Goal: Navigation & Orientation: Find specific page/section

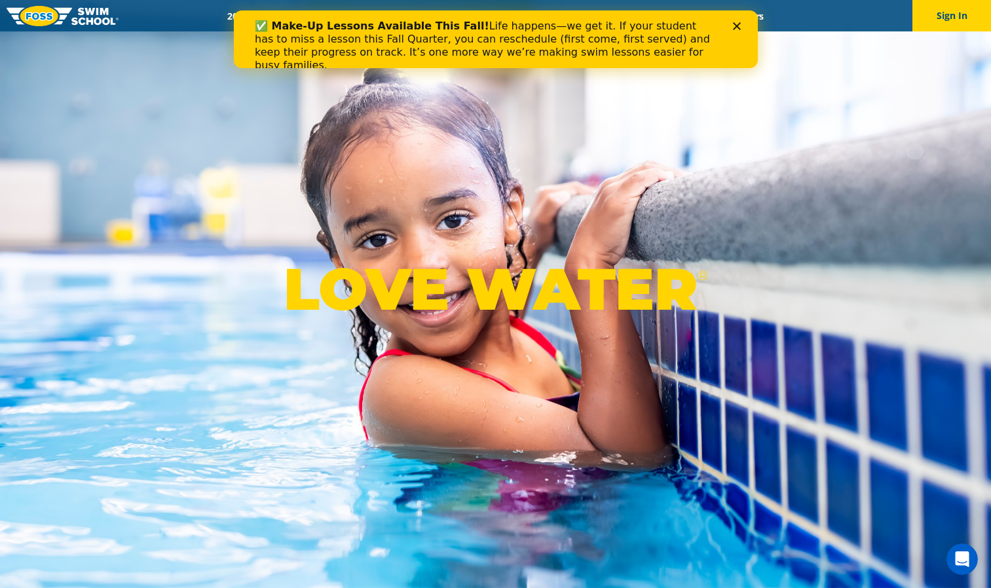
click at [739, 24] on icon "Close" at bounding box center [736, 26] width 8 height 8
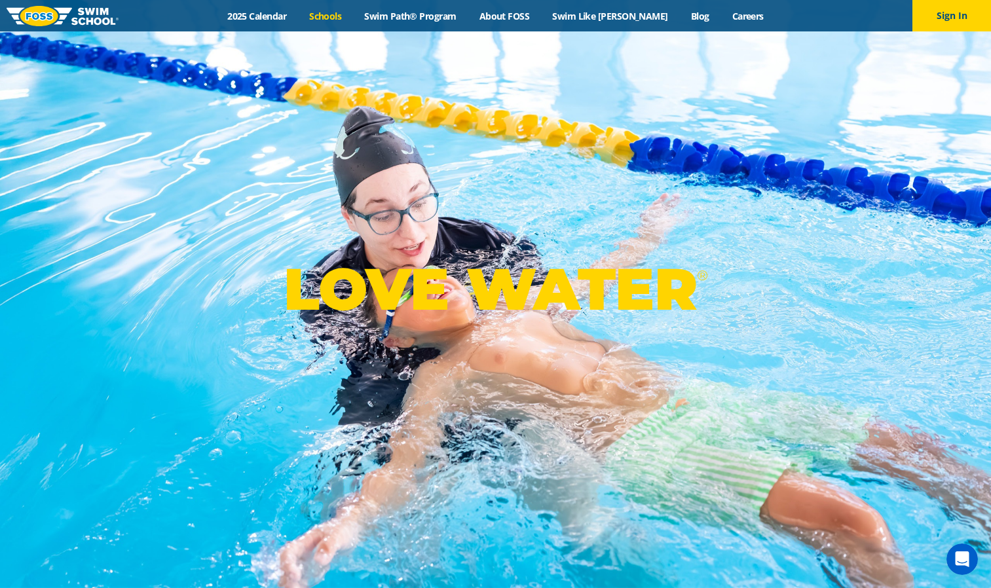
click at [340, 21] on link "Schools" at bounding box center [325, 16] width 55 height 12
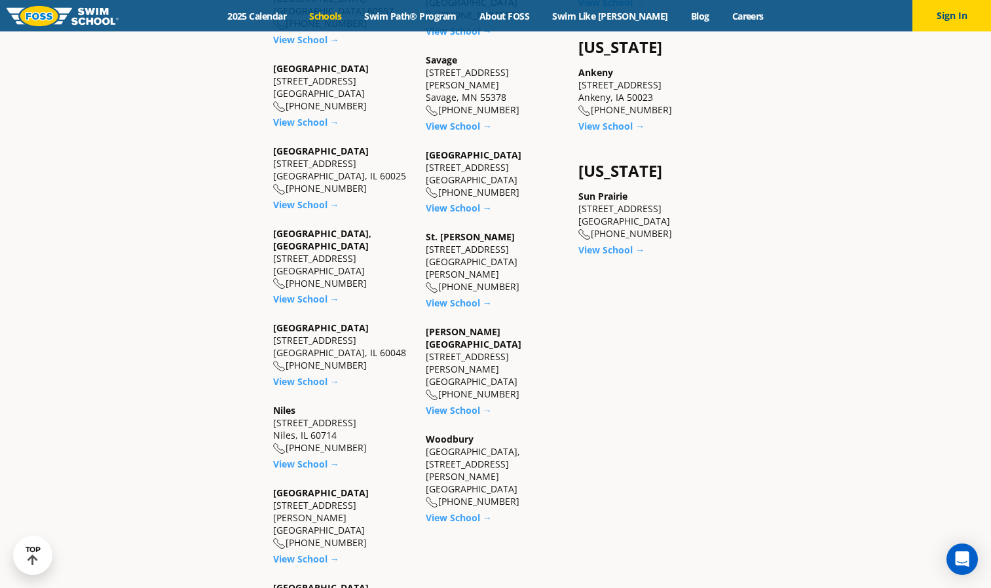
scroll to position [1144, 0]
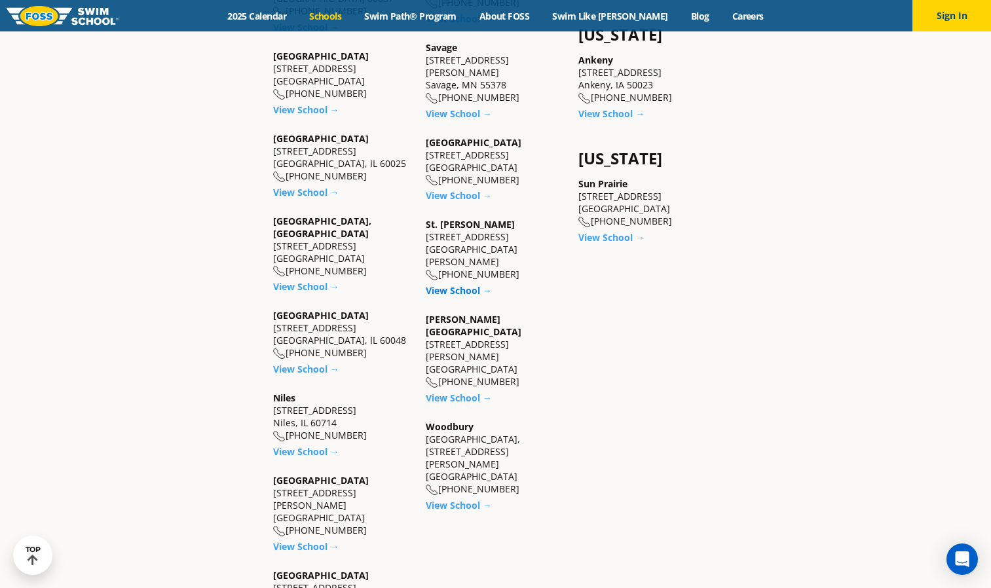
click at [455, 284] on link "View School →" at bounding box center [459, 290] width 66 height 12
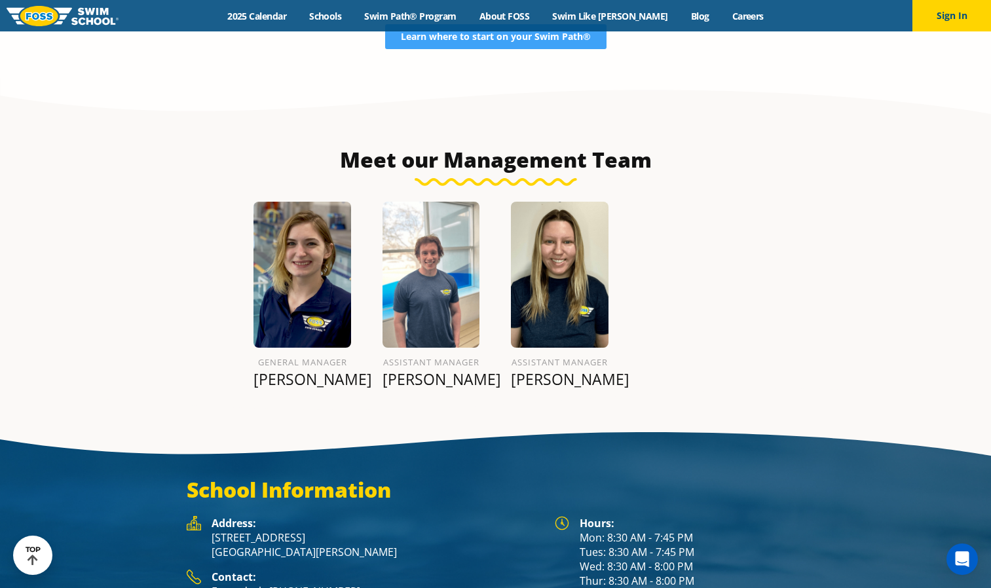
scroll to position [1484, 0]
